Goal: Check status

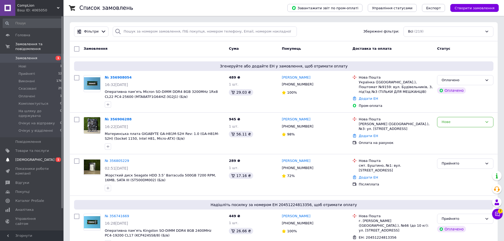
click at [37, 157] on span "[DEMOGRAPHIC_DATA]" at bounding box center [32, 159] width 34 height 5
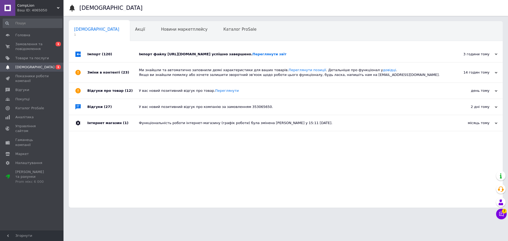
click at [199, 55] on div "Імпорт файлу [URL][DOMAIN_NAME] успішно завершено. Переглянути звіт" at bounding box center [291, 54] width 305 height 5
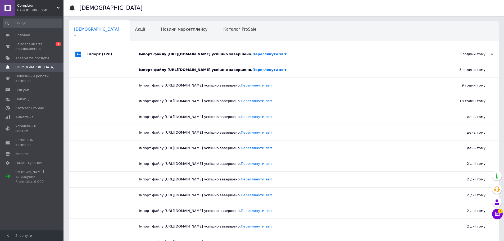
click at [224, 54] on div "Імпорт файлу [URL][DOMAIN_NAME] успішно завершено. Переглянути звіт" at bounding box center [290, 54] width 302 height 5
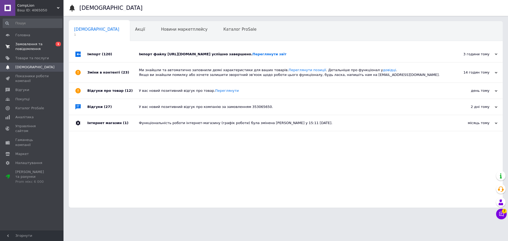
click at [42, 46] on span "Замовлення та повідомлення" at bounding box center [32, 47] width 34 height 10
